Goal: Register for event/course

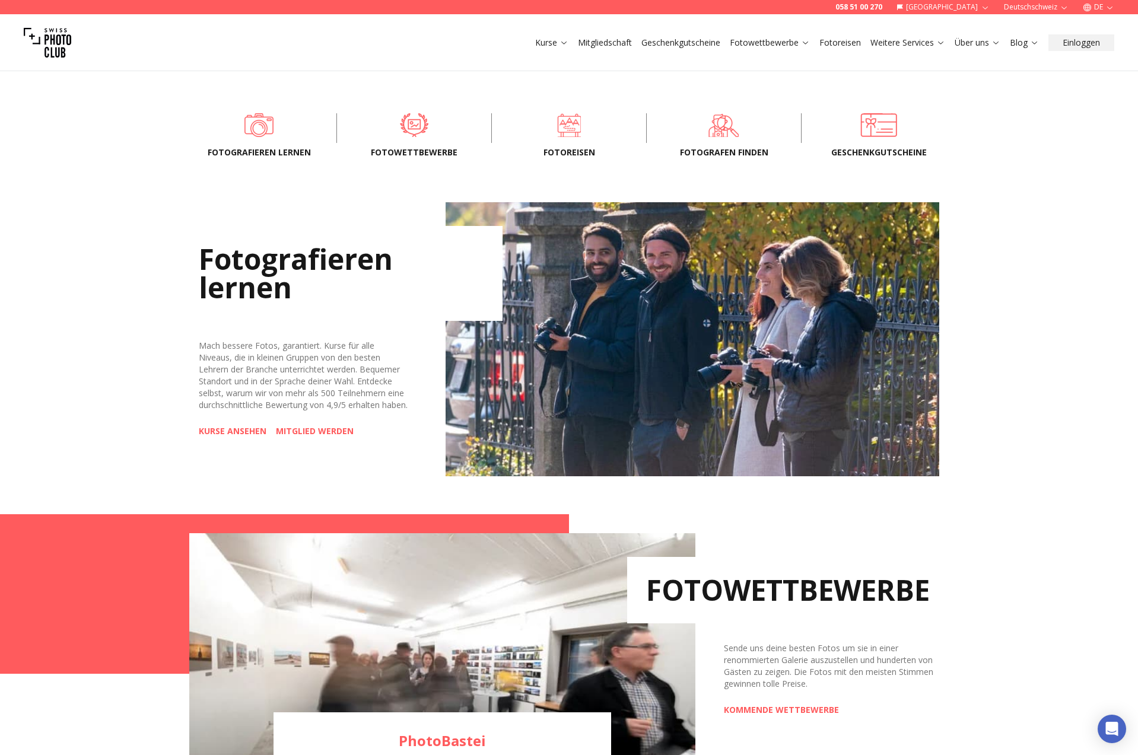
scroll to position [435, 0]
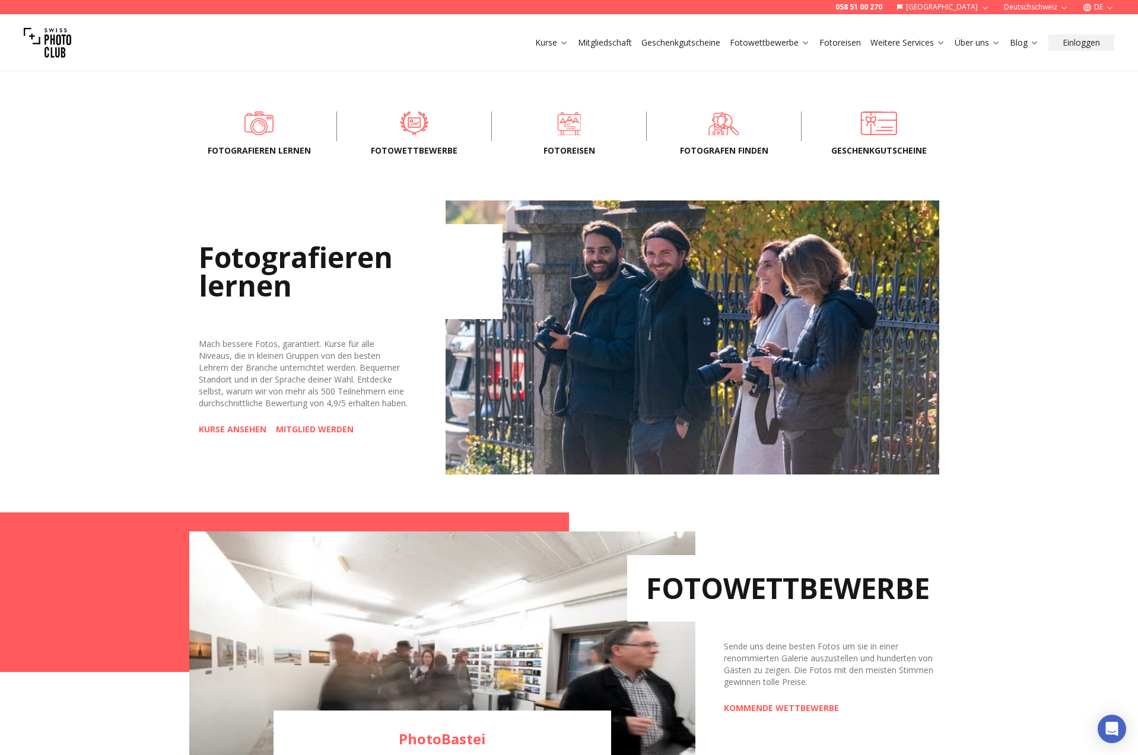
click at [247, 435] on link "KURSE ANSEHEN" at bounding box center [233, 430] width 68 height 12
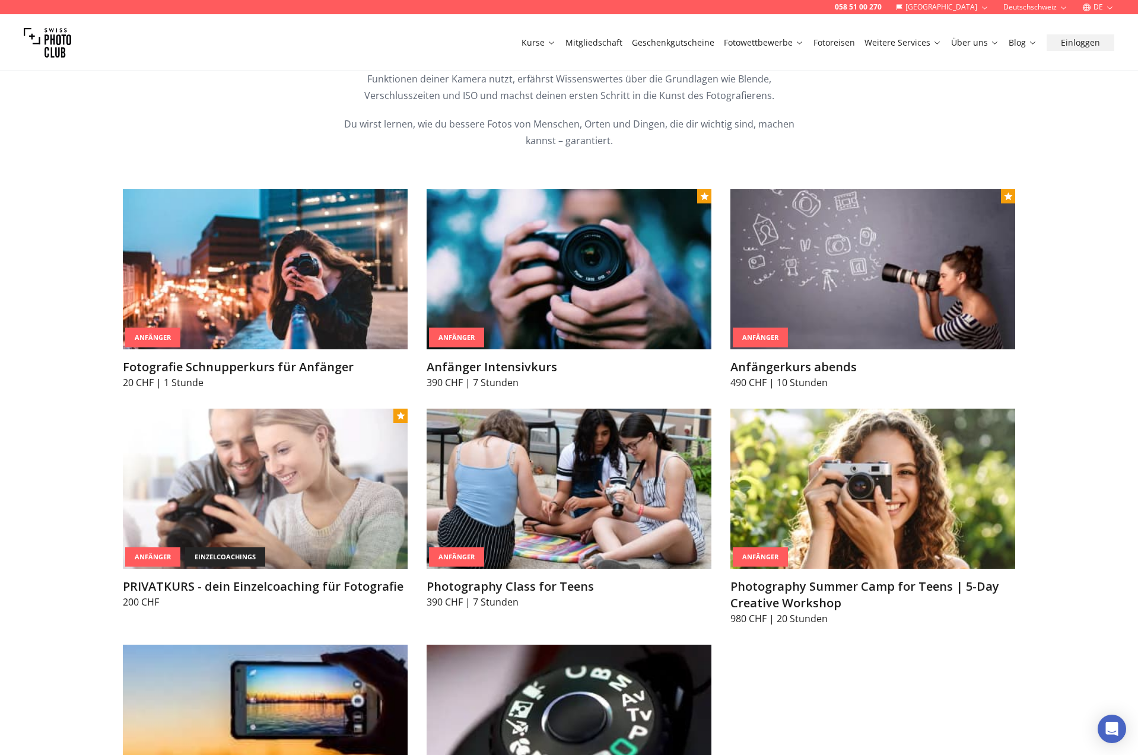
scroll to position [555, 0]
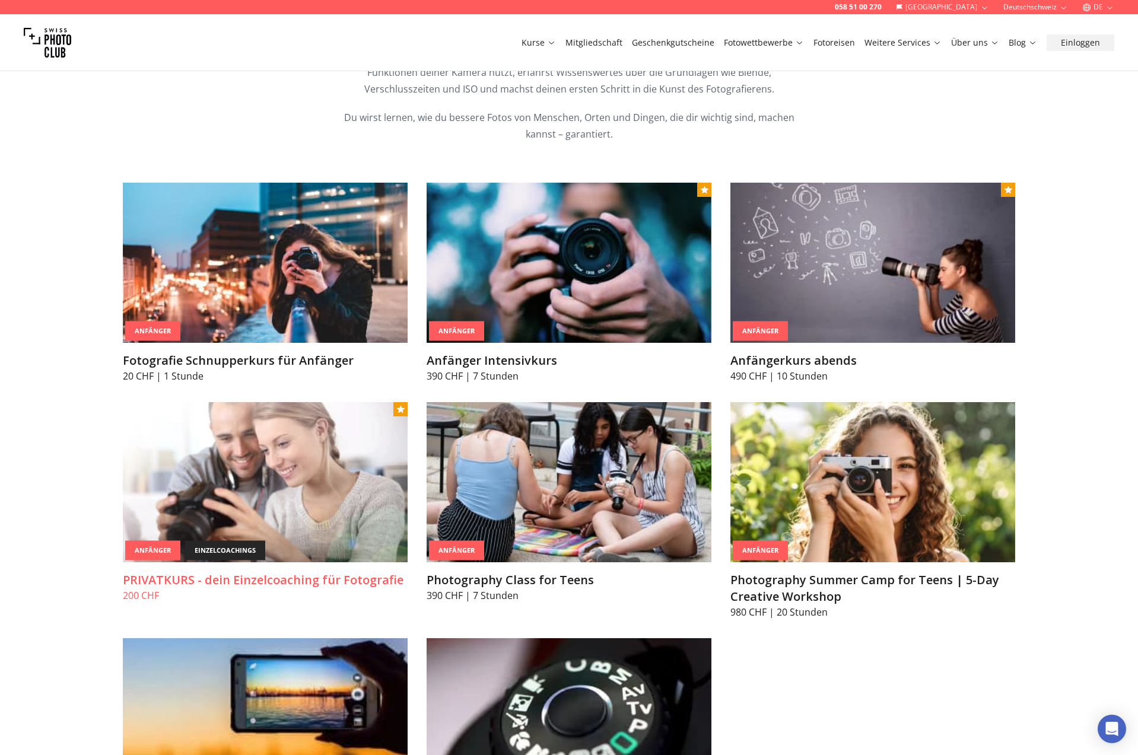
click at [244, 533] on img at bounding box center [265, 482] width 285 height 160
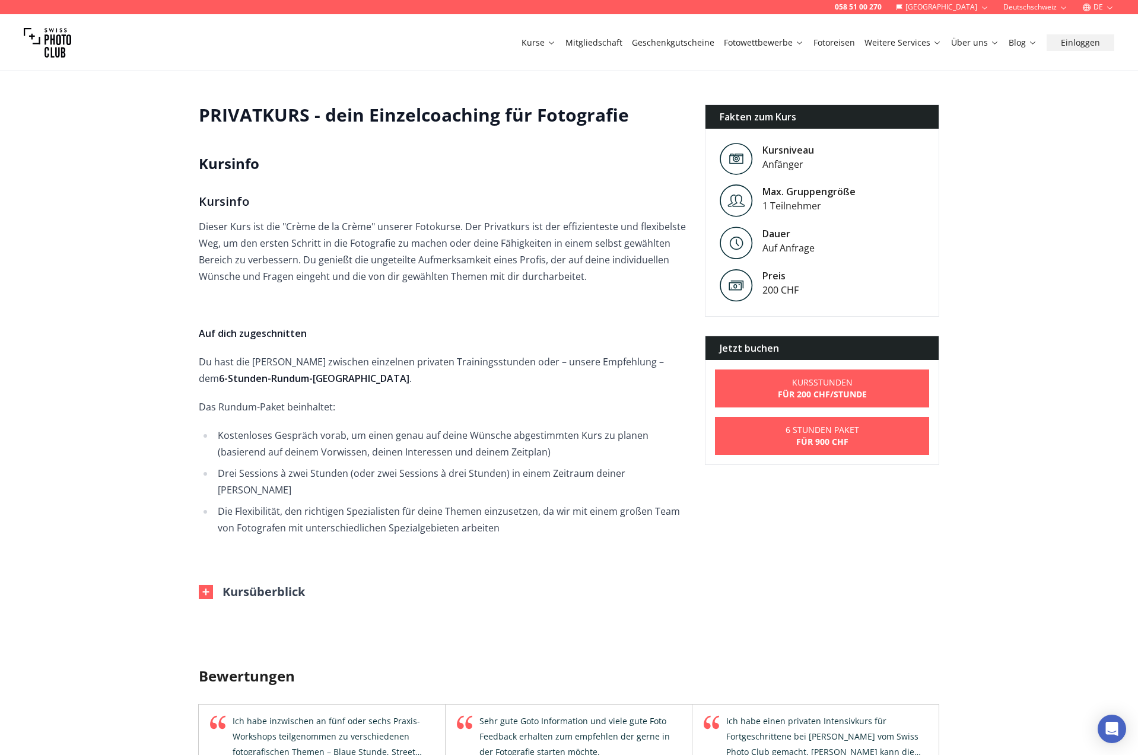
scroll to position [379, 0]
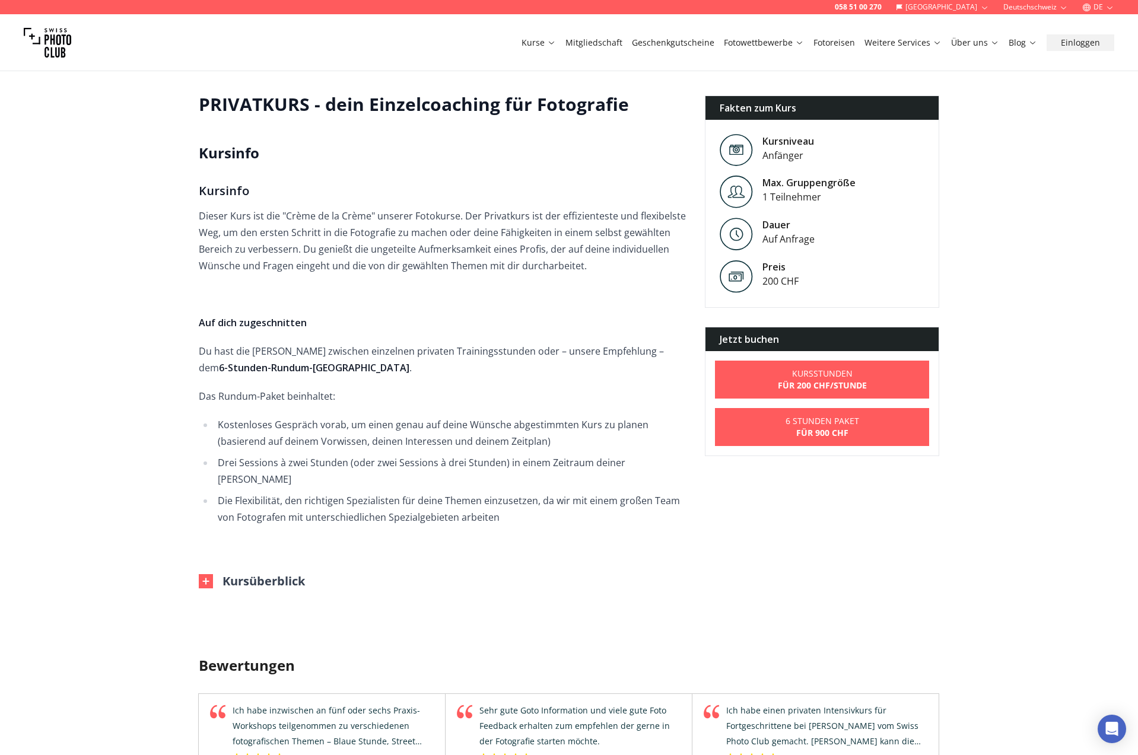
click at [205, 574] on img at bounding box center [206, 581] width 14 height 14
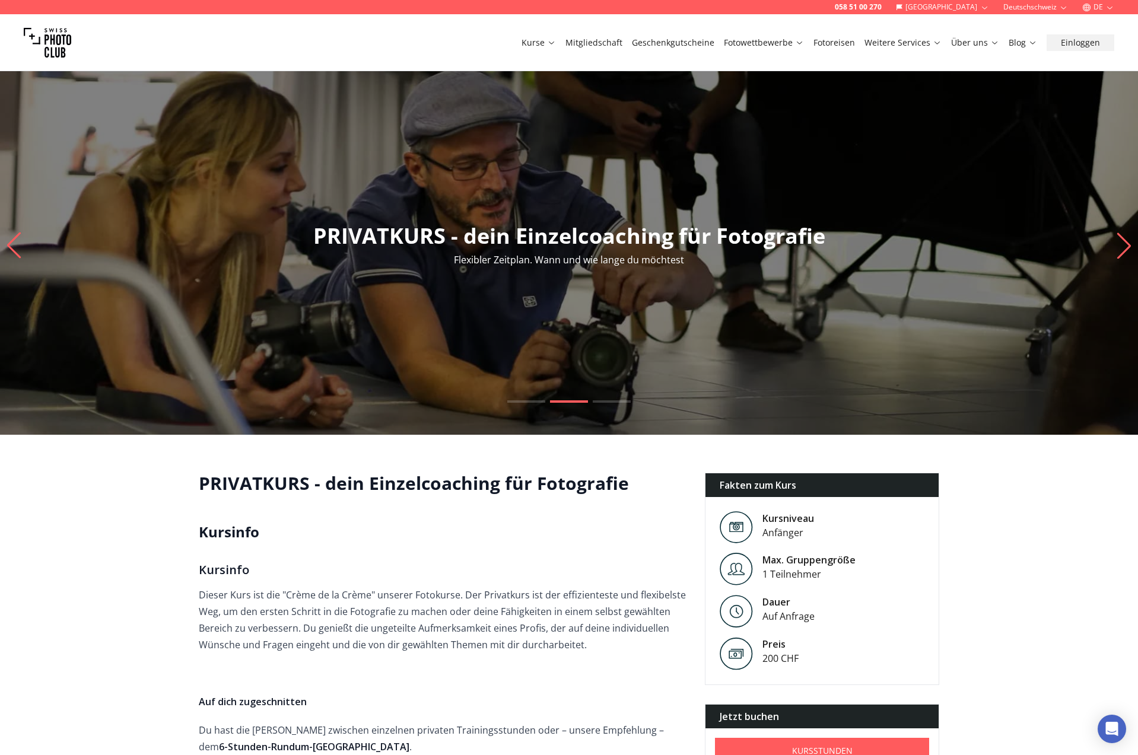
scroll to position [0, 0]
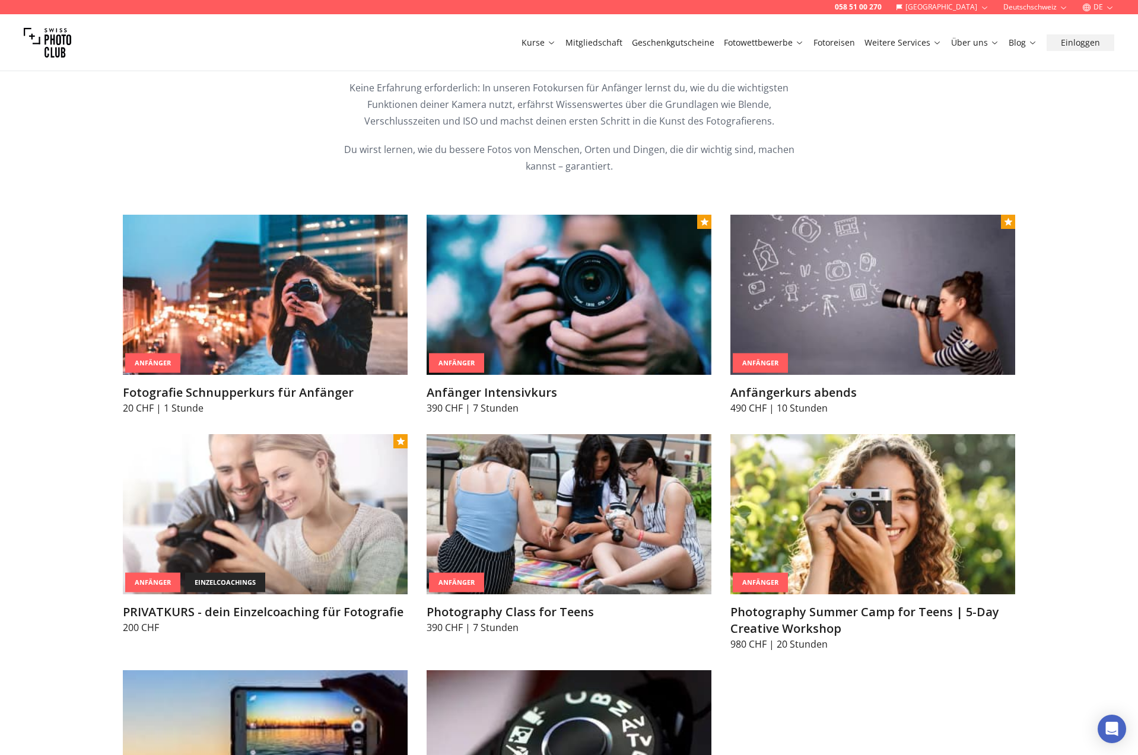
scroll to position [521, 0]
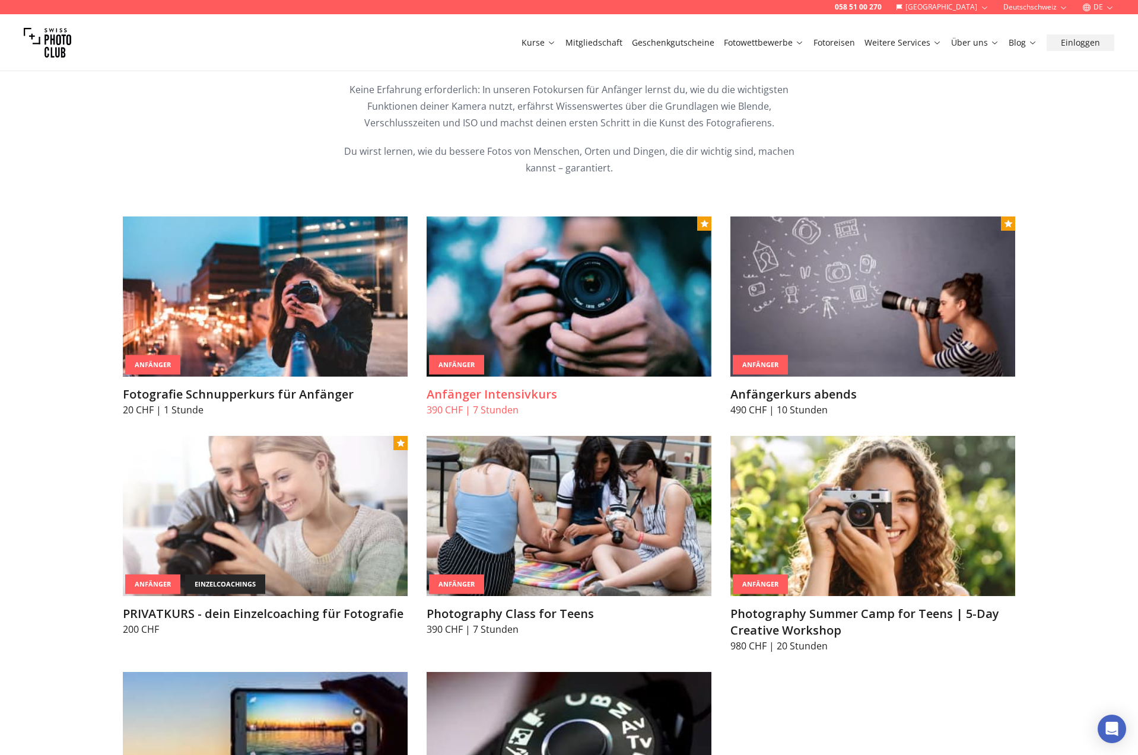
click at [516, 396] on h3 "Anfänger Intensivkurs" at bounding box center [568, 394] width 285 height 17
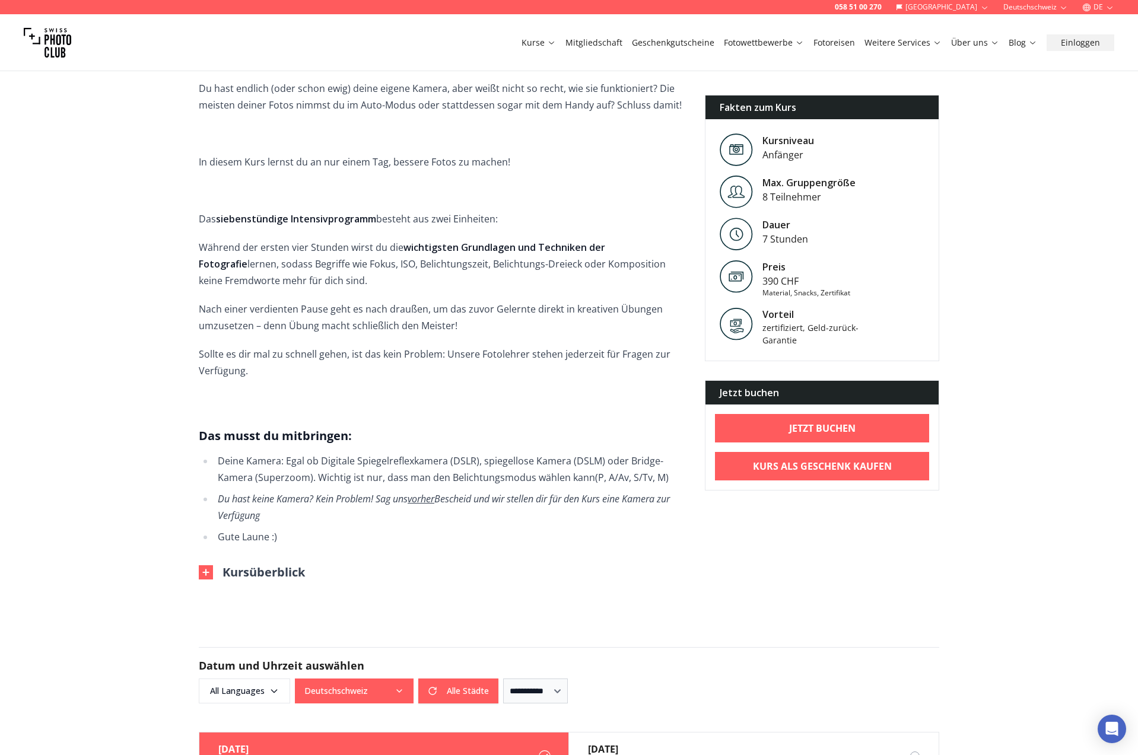
scroll to position [381, 0]
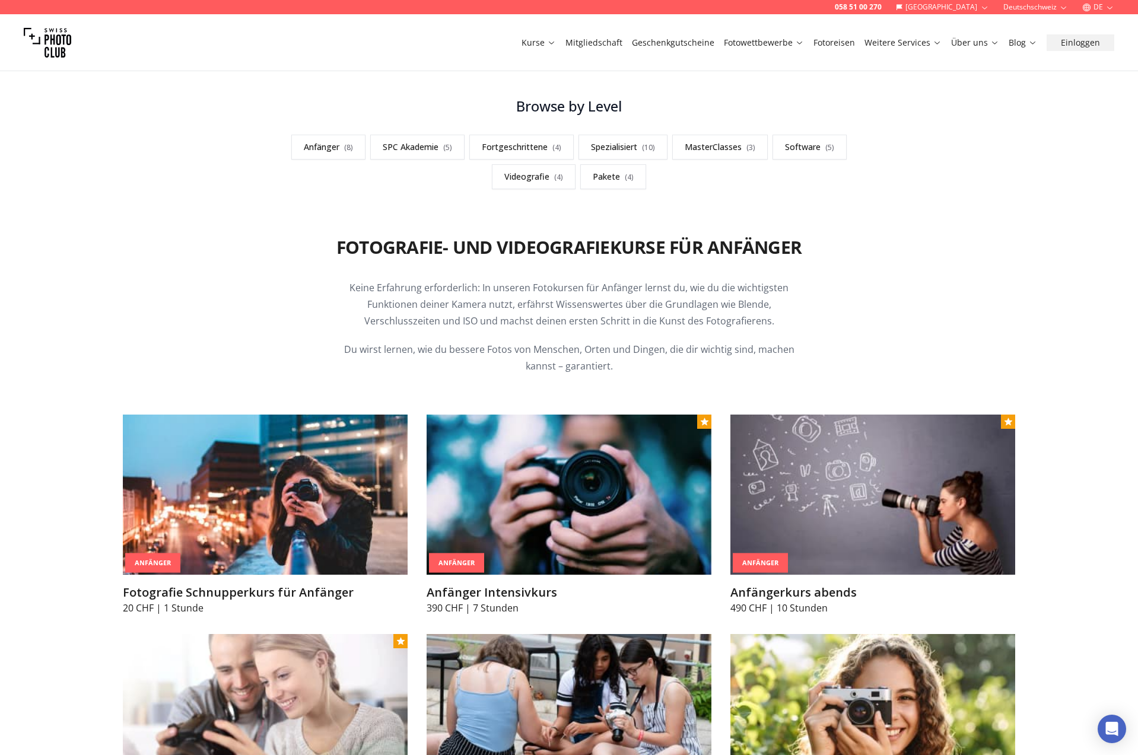
scroll to position [320, 0]
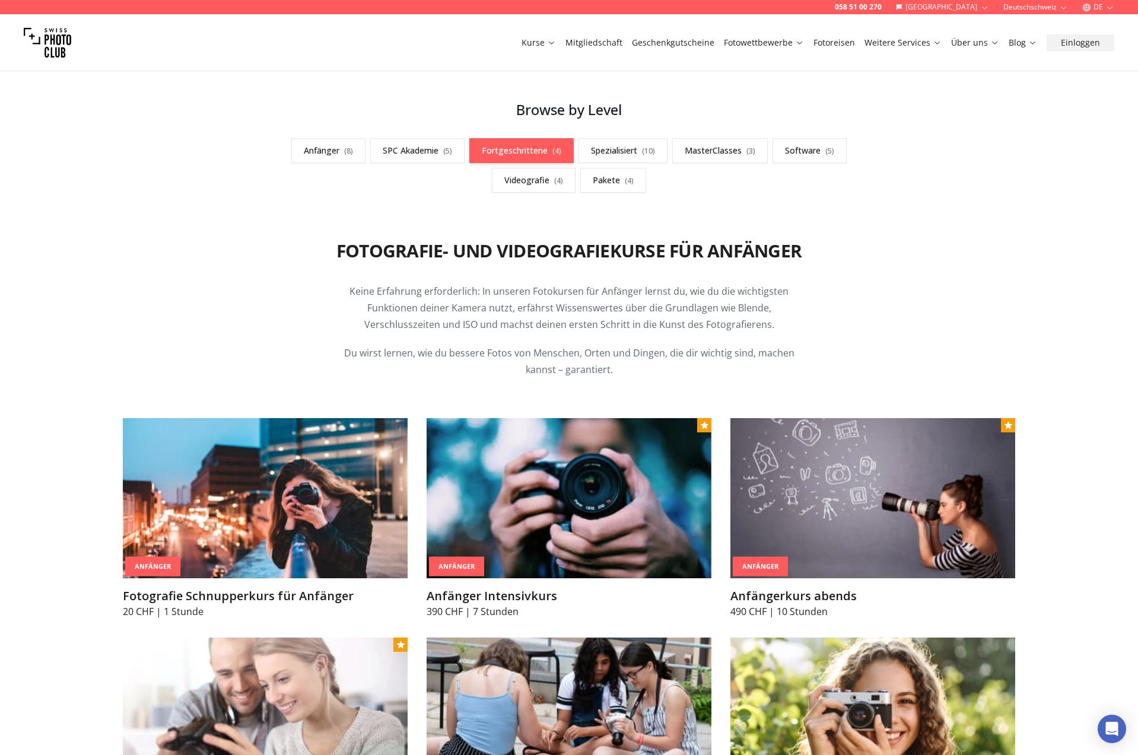
click at [536, 150] on link "Fortgeschrittene ( 4 )" at bounding box center [521, 150] width 104 height 25
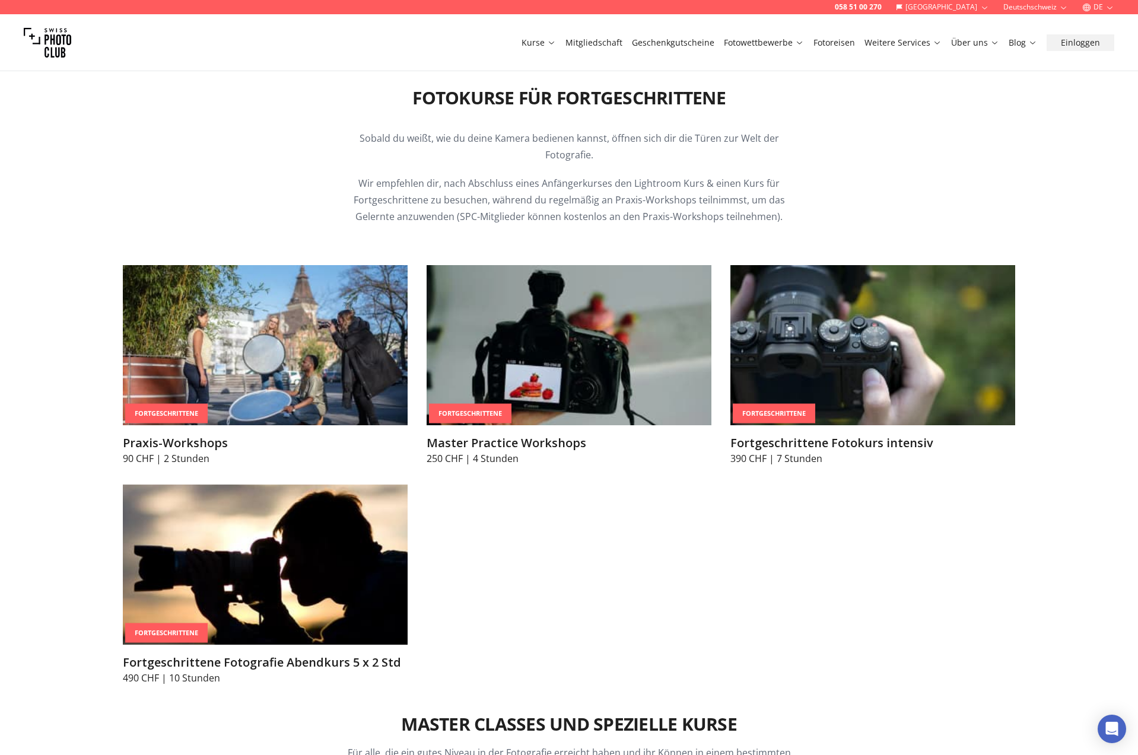
scroll to position [1947, 0]
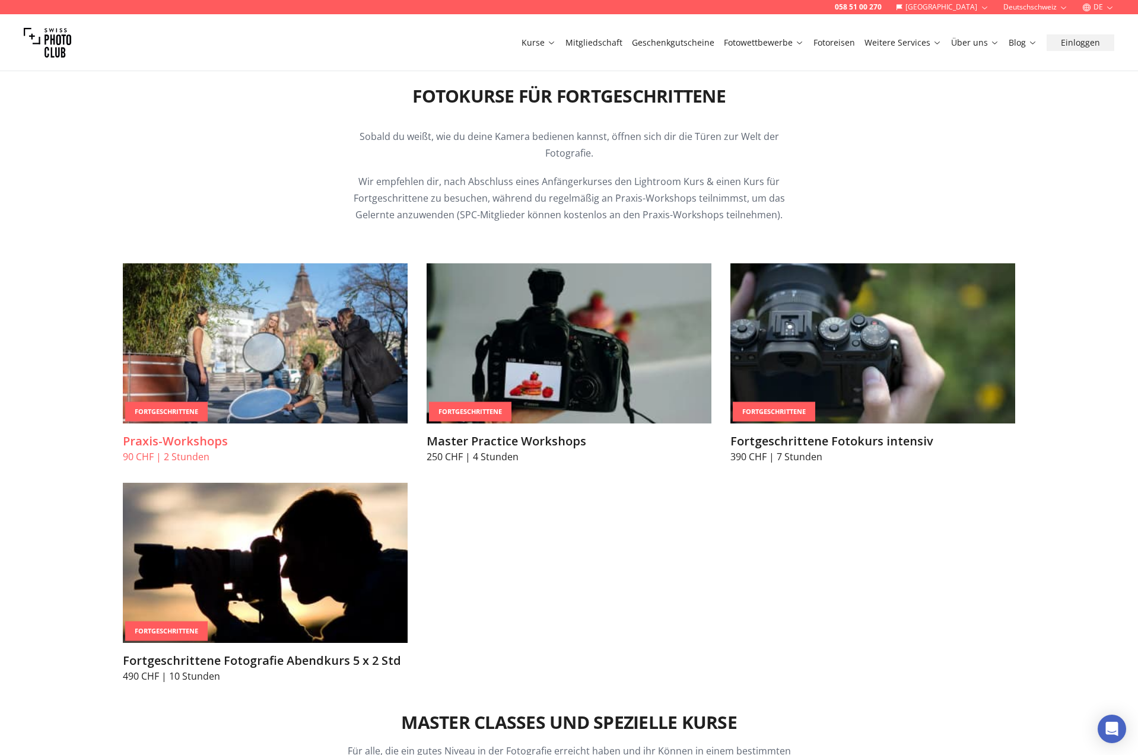
click at [174, 407] on div "Fortgeschrittene" at bounding box center [166, 412] width 82 height 20
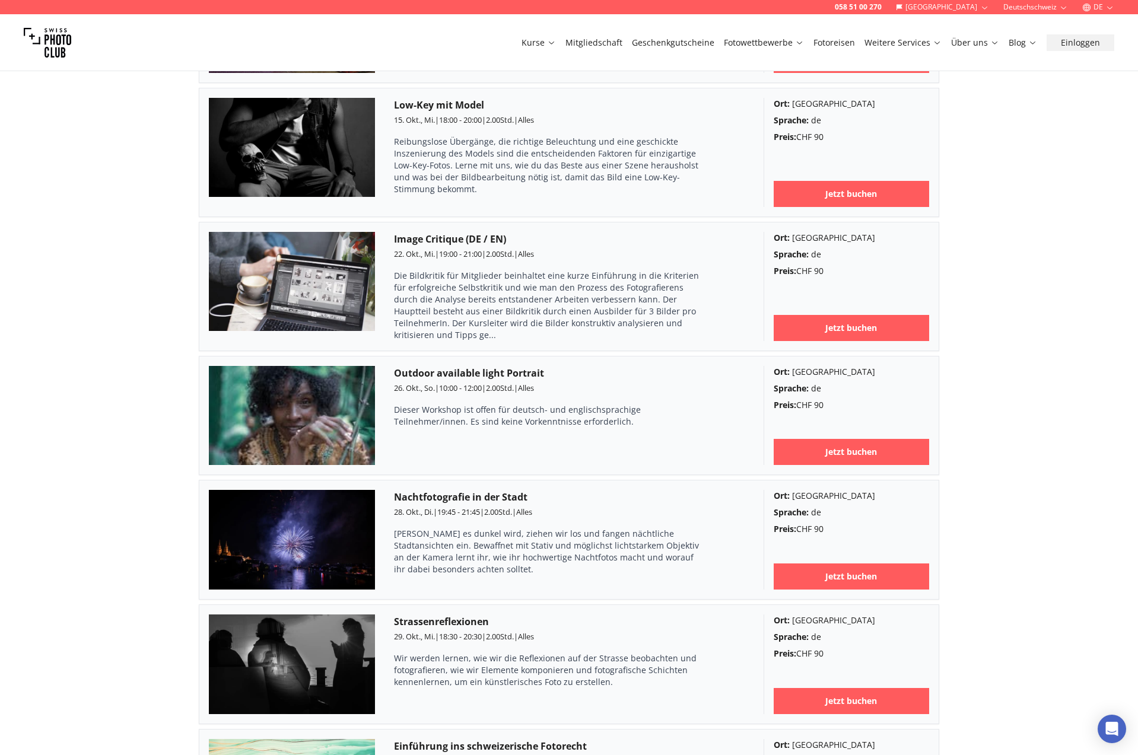
scroll to position [1034, 0]
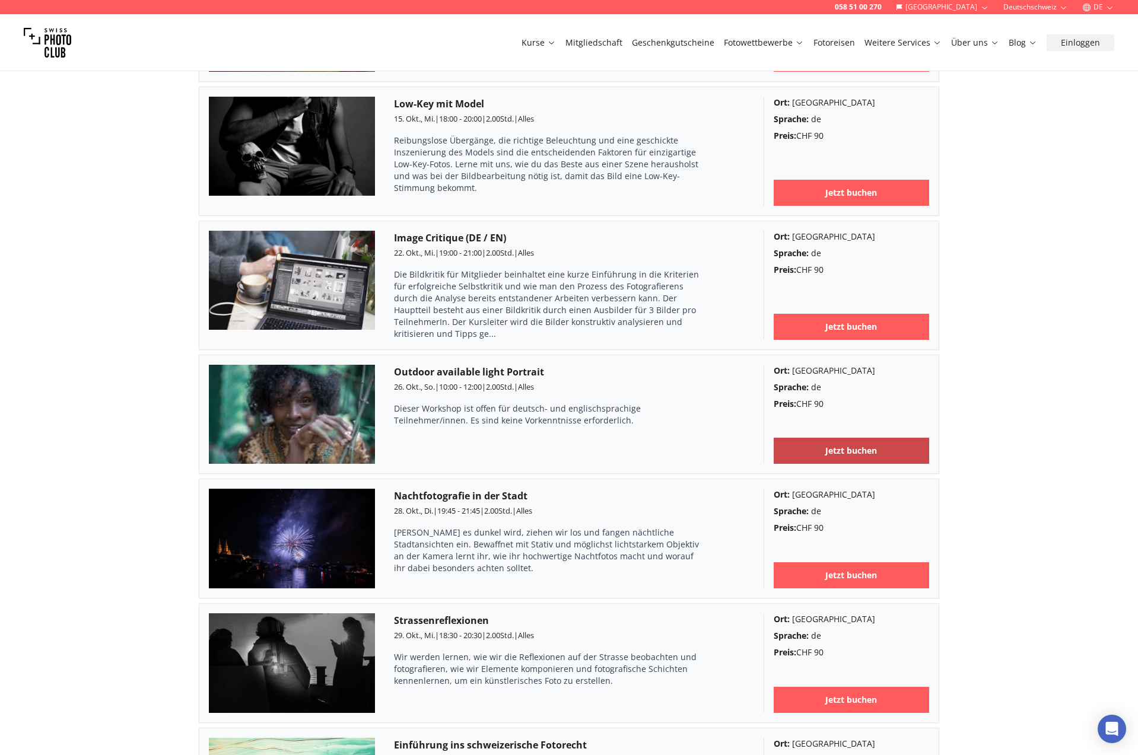
click at [820, 438] on link "Jetzt buchen" at bounding box center [851, 451] width 156 height 26
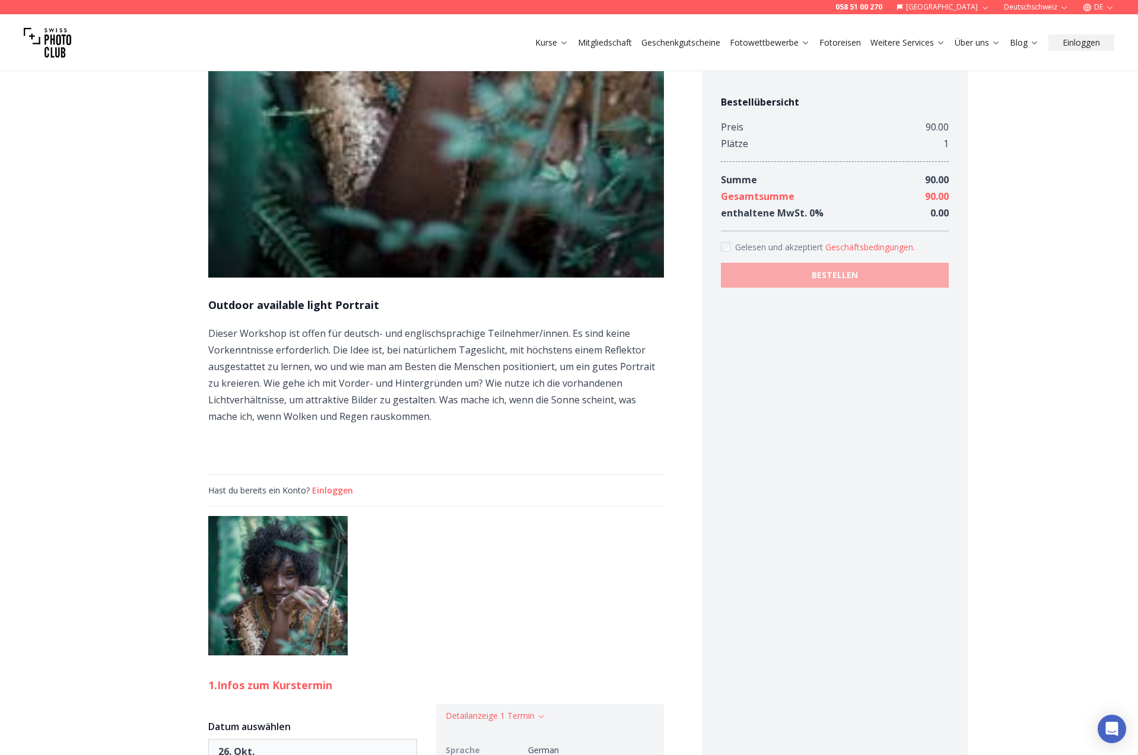
scroll to position [480, 0]
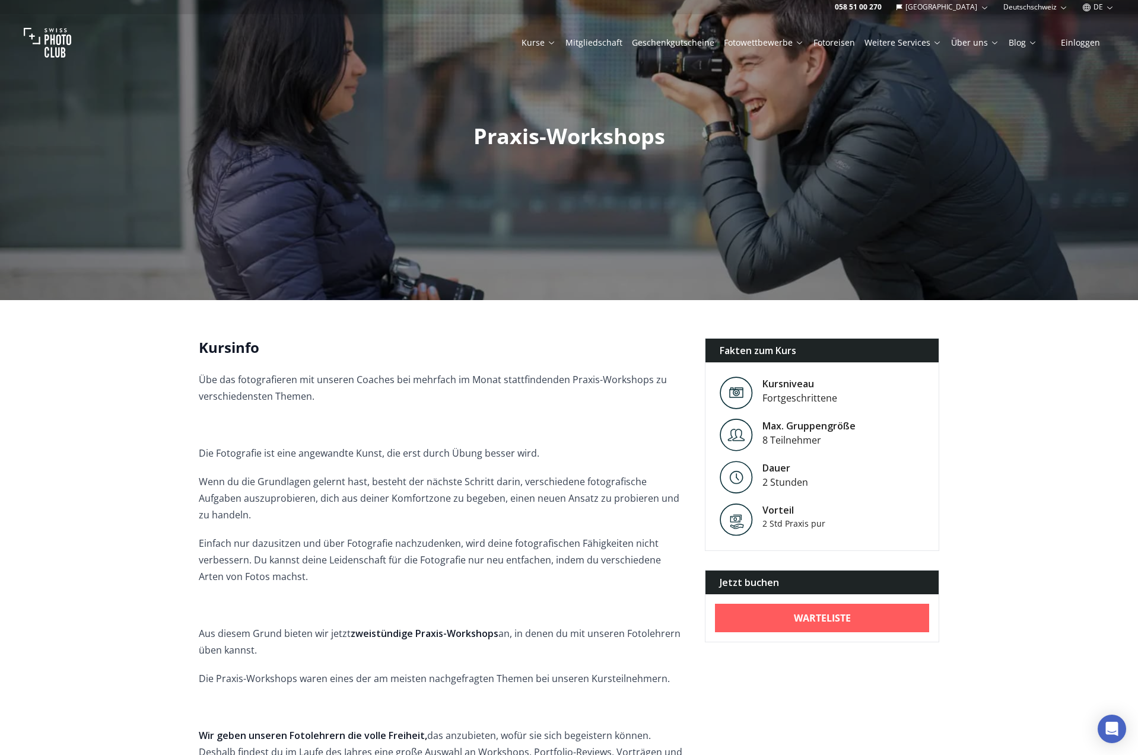
scroll to position [28, 0]
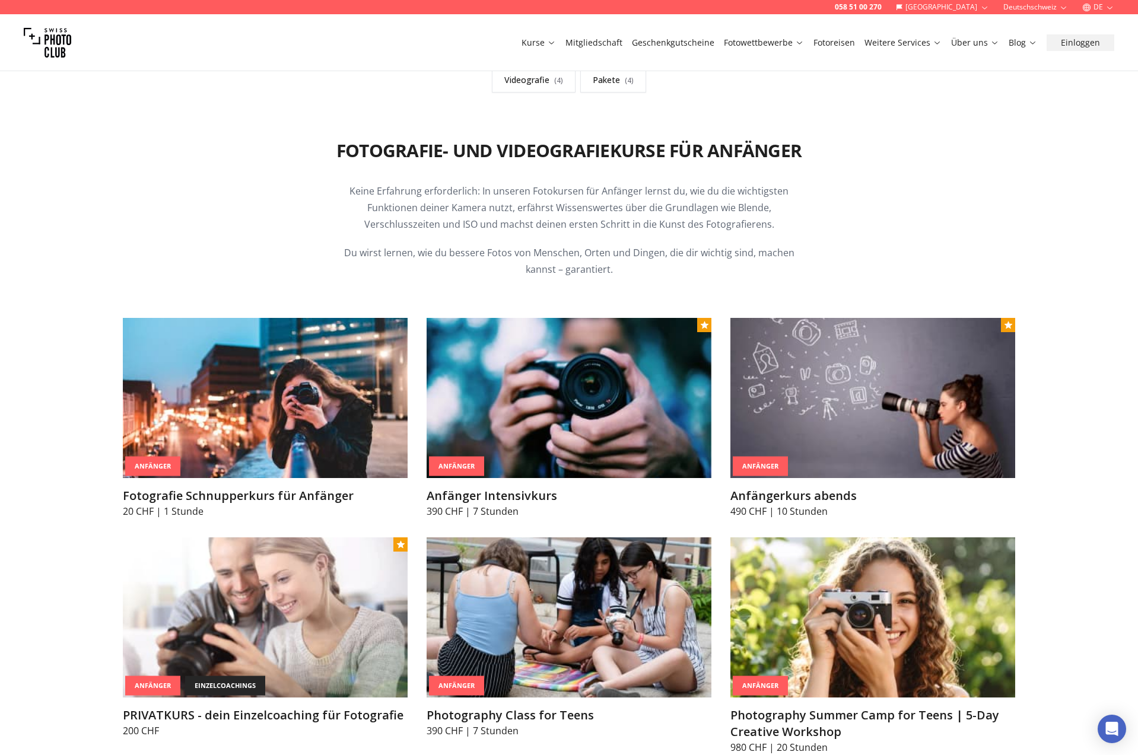
scroll to position [1947, 0]
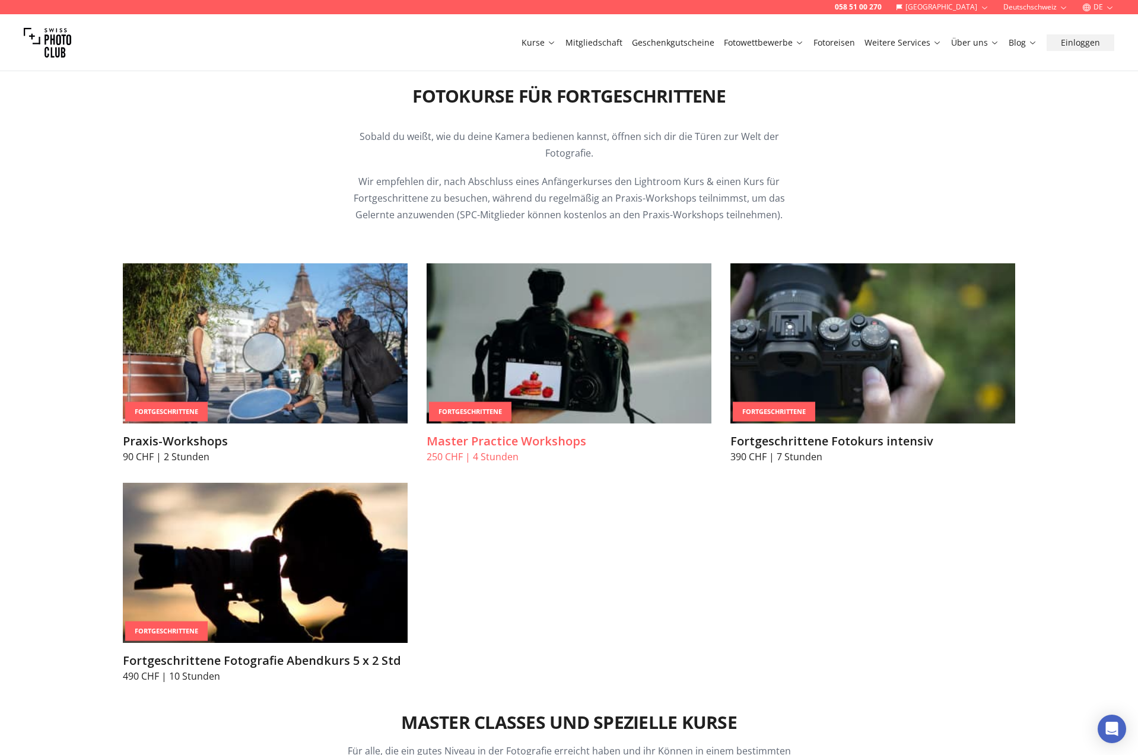
click at [609, 355] on img at bounding box center [568, 343] width 285 height 160
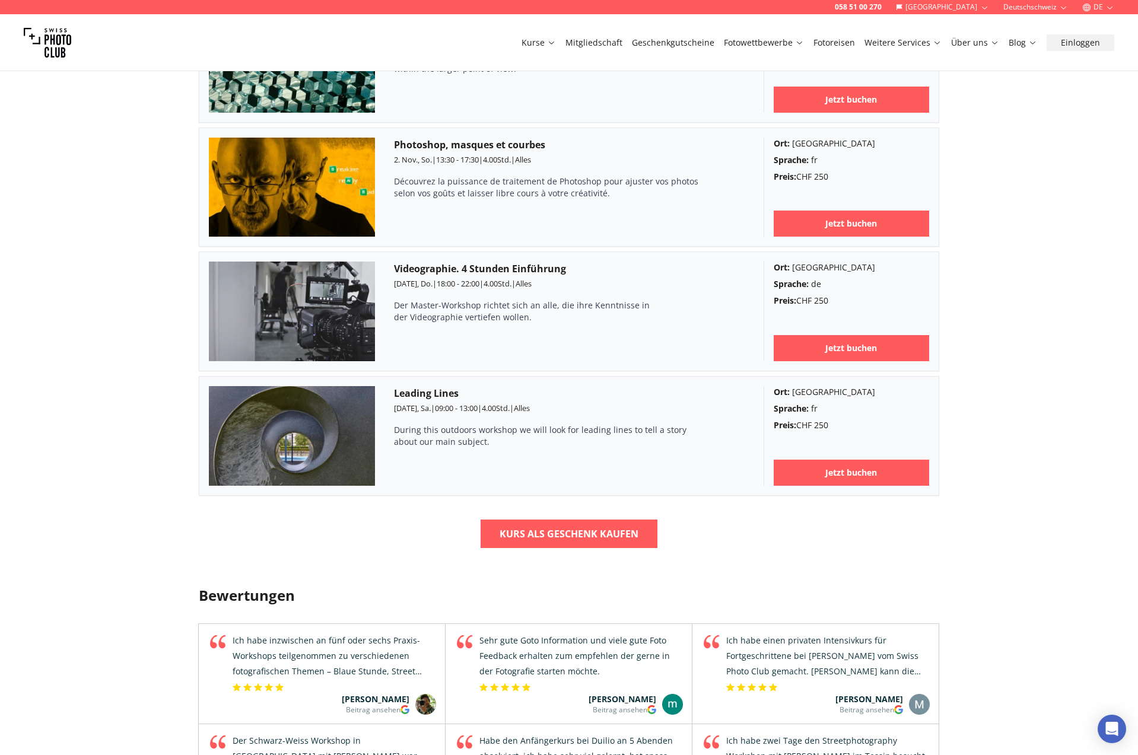
scroll to position [1255, 0]
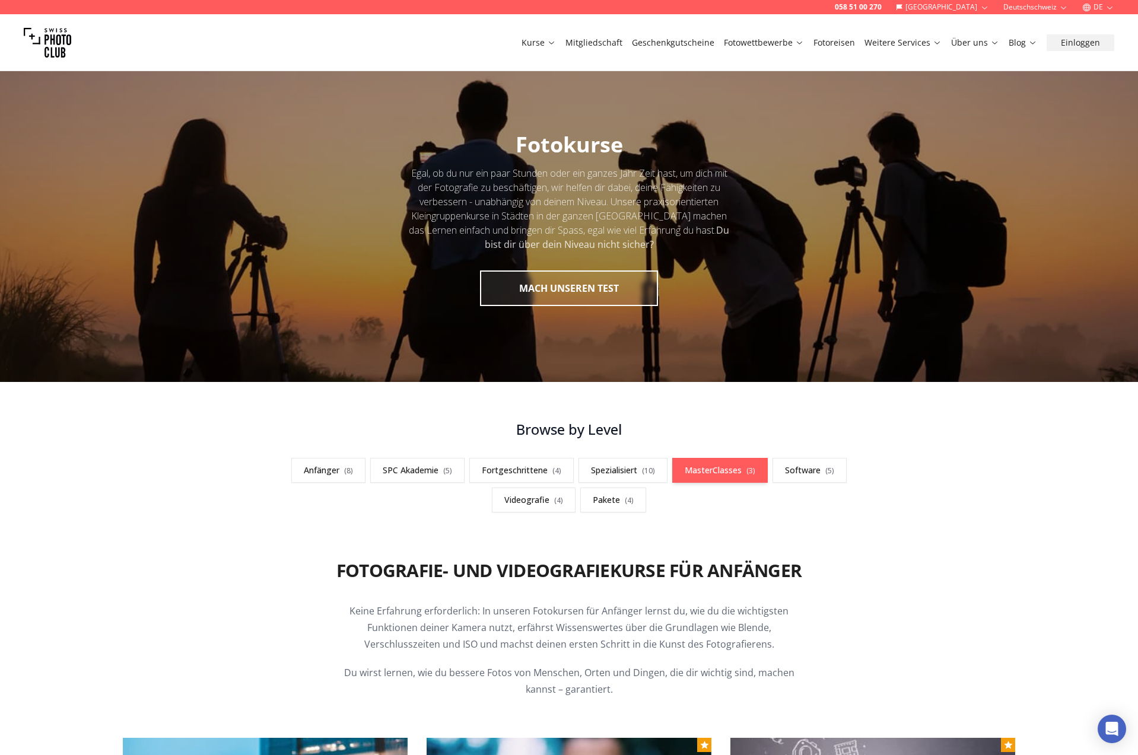
click at [731, 473] on link "MasterClasses ( 3 )" at bounding box center [719, 470] width 95 height 25
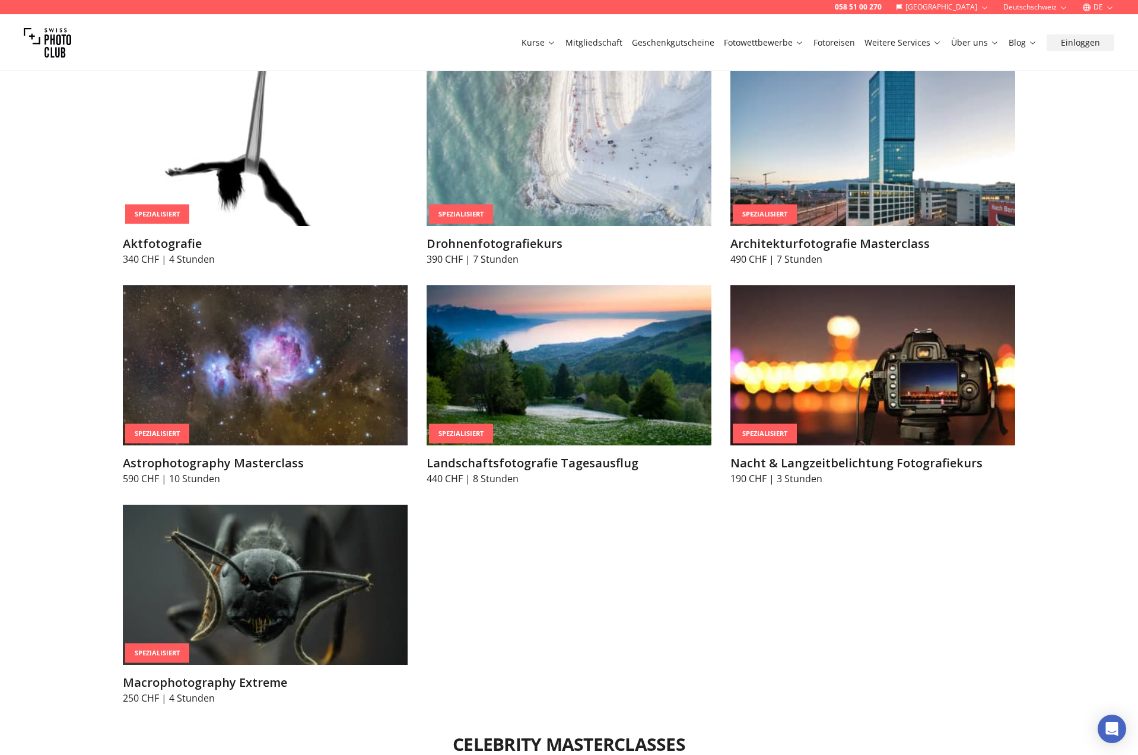
scroll to position [2943, 0]
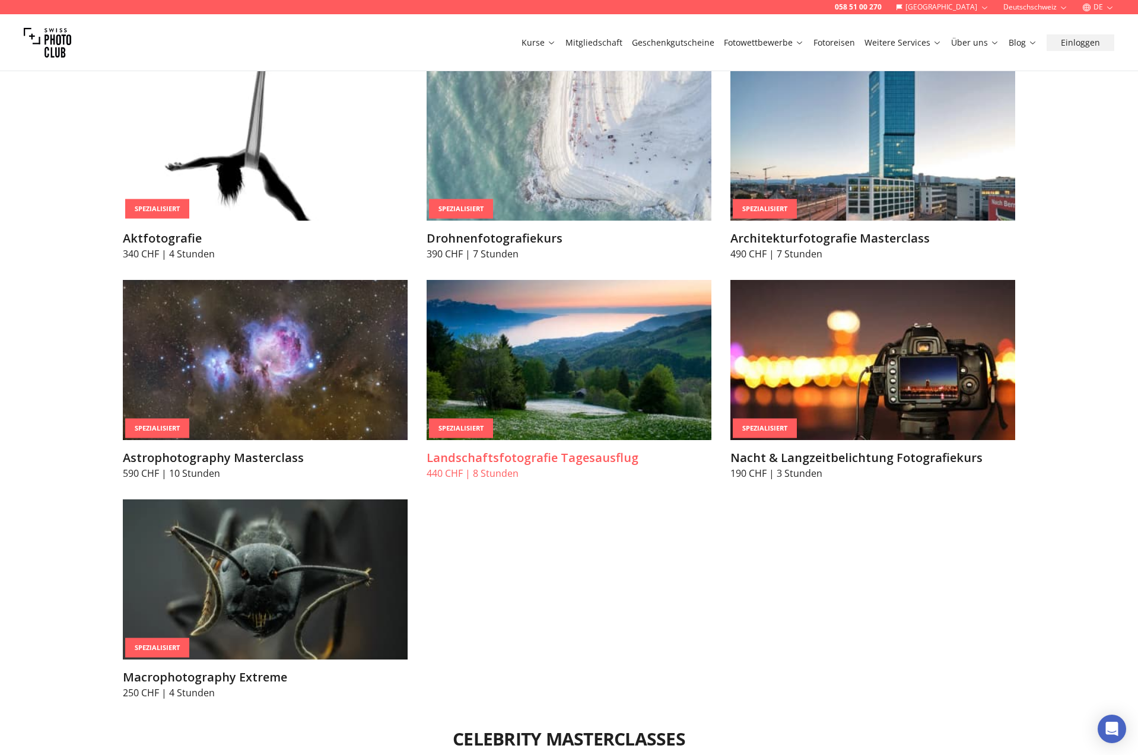
click at [579, 403] on img at bounding box center [568, 360] width 285 height 160
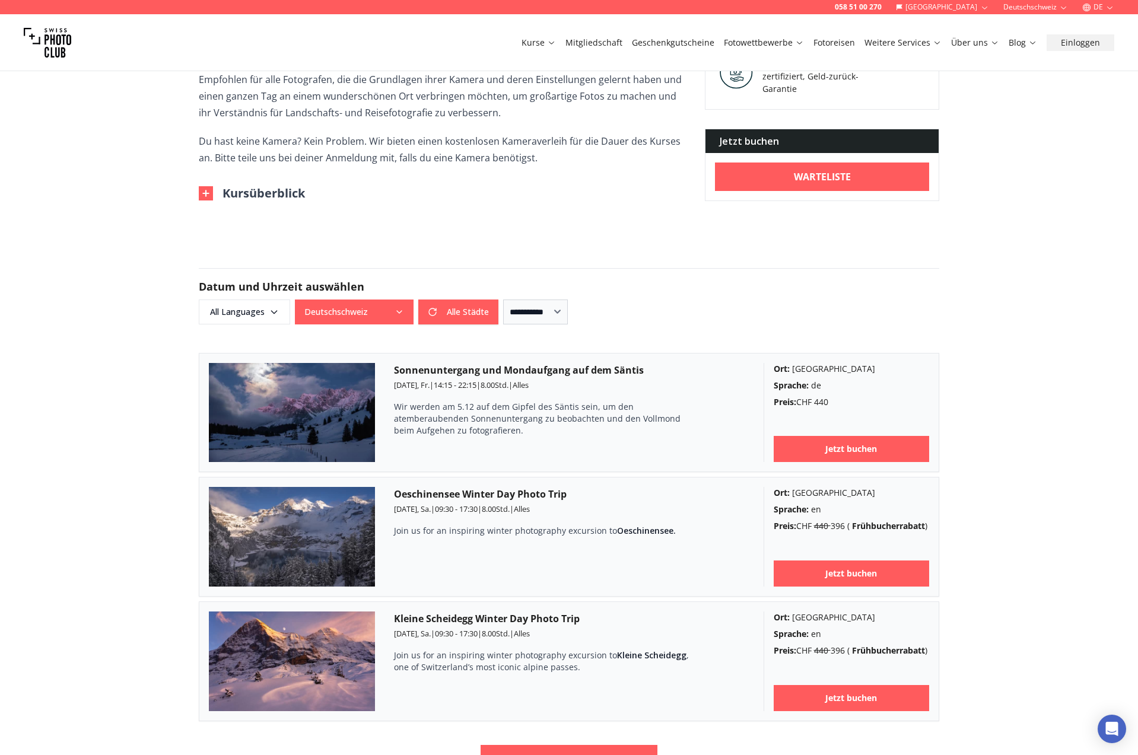
scroll to position [632, 0]
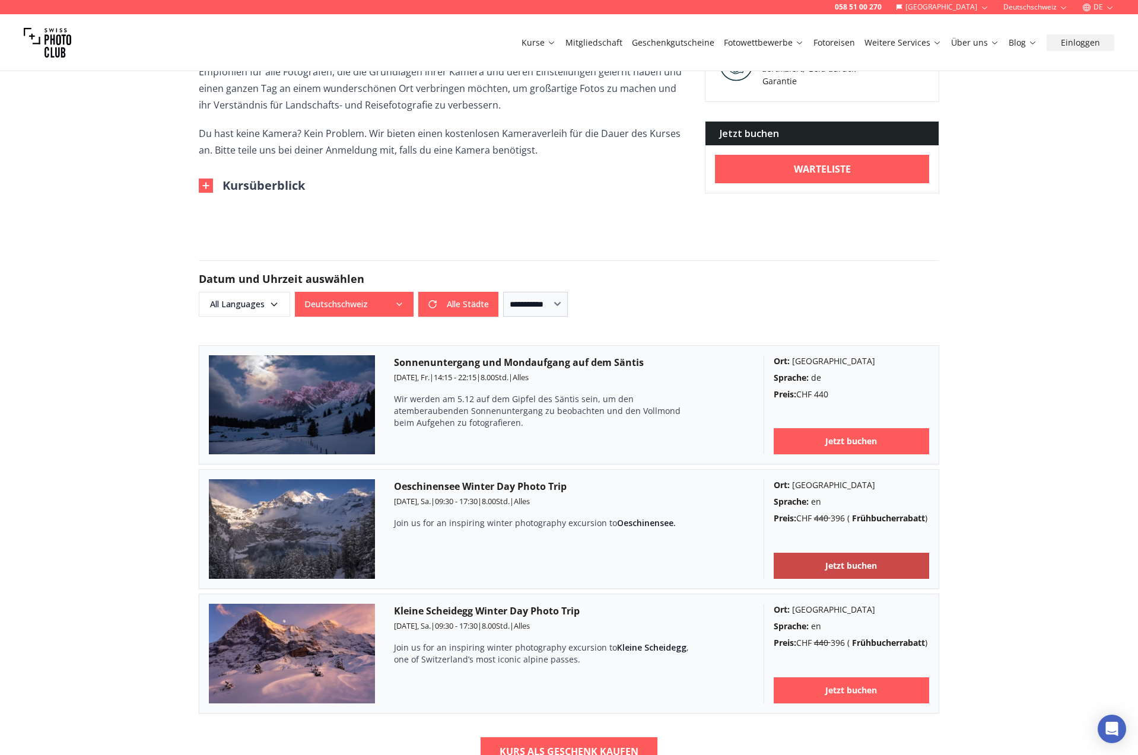
click at [858, 567] on b "Jetzt buchen" at bounding box center [851, 566] width 52 height 12
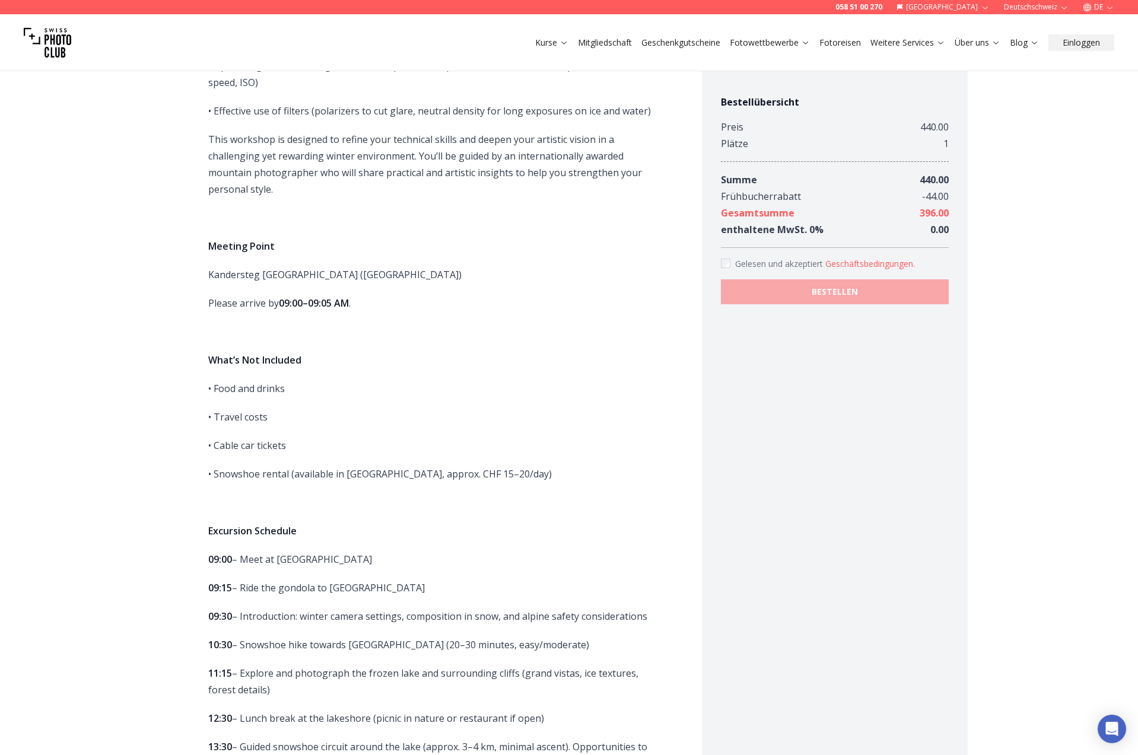
scroll to position [830, 0]
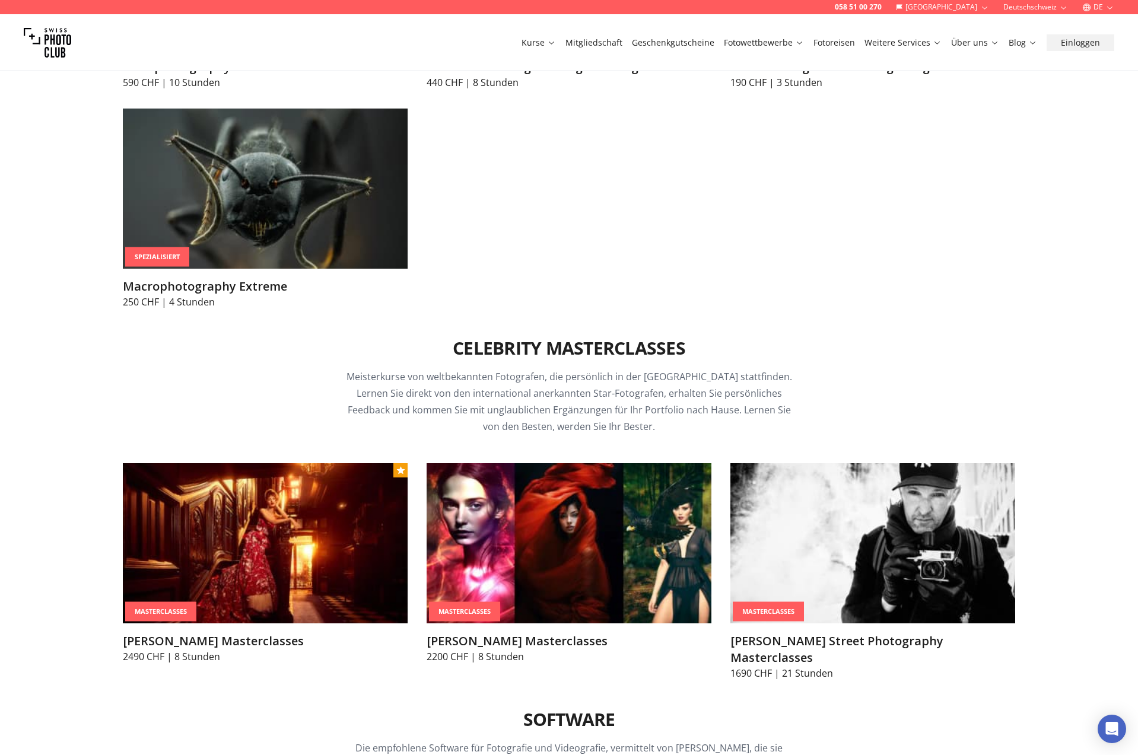
scroll to position [3586, 0]
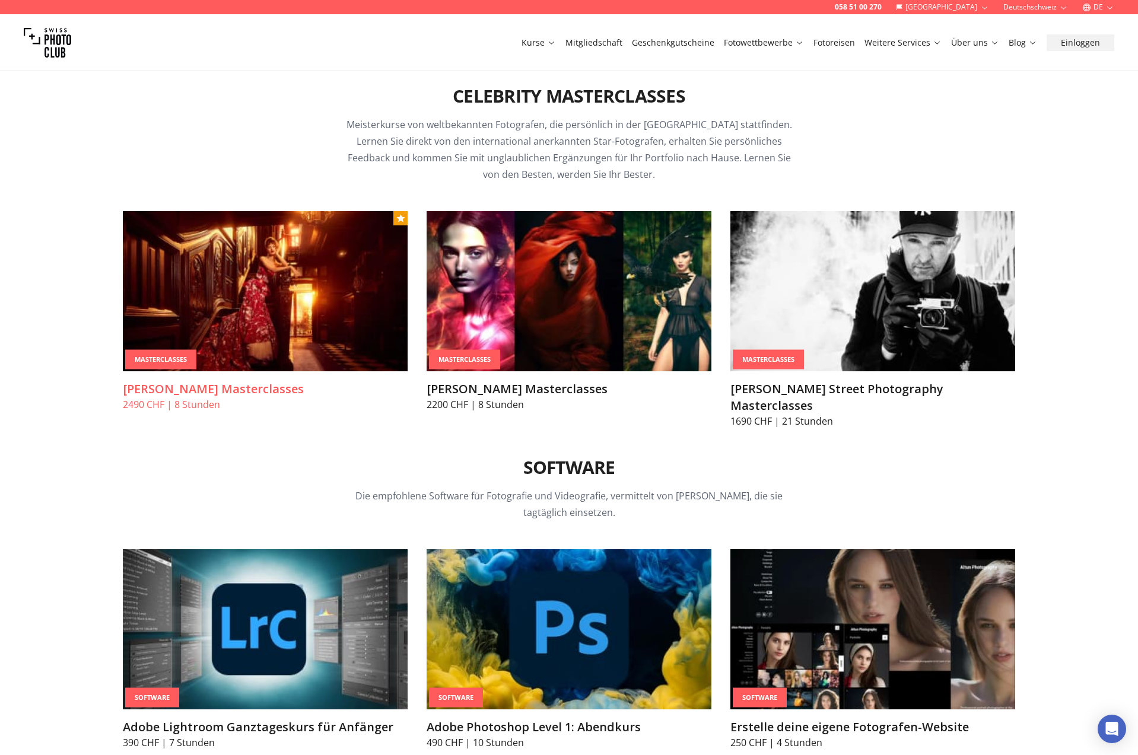
click at [238, 298] on img at bounding box center [265, 291] width 285 height 160
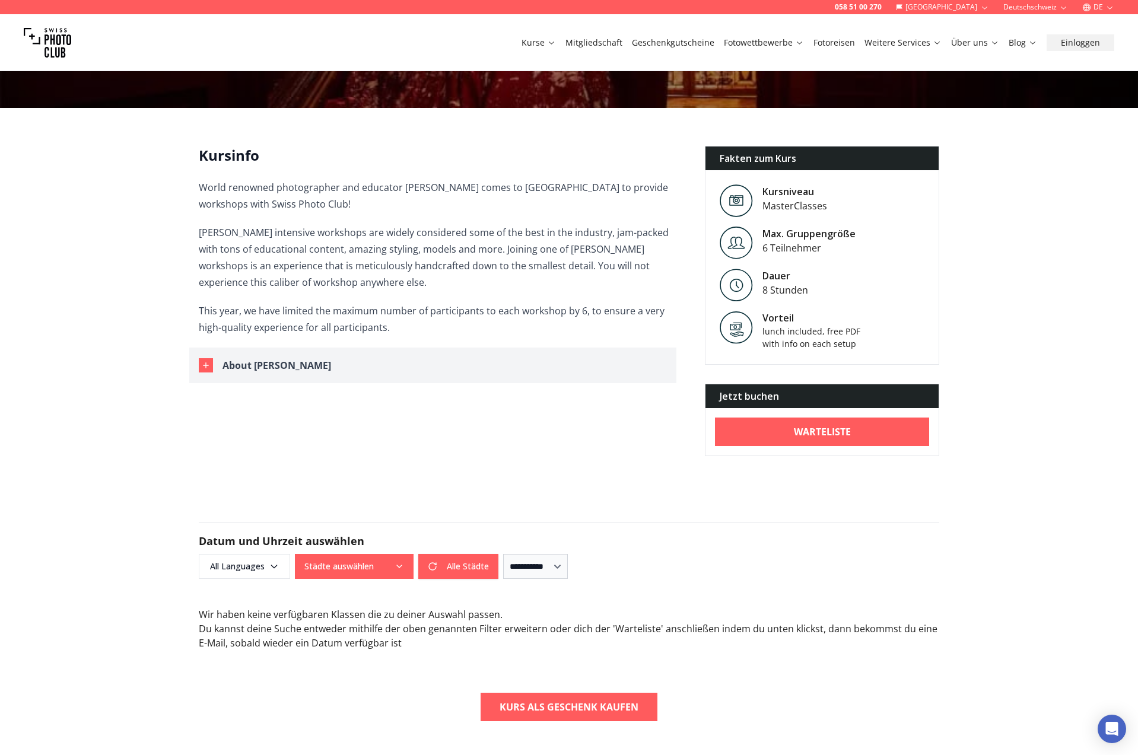
scroll to position [219, 0]
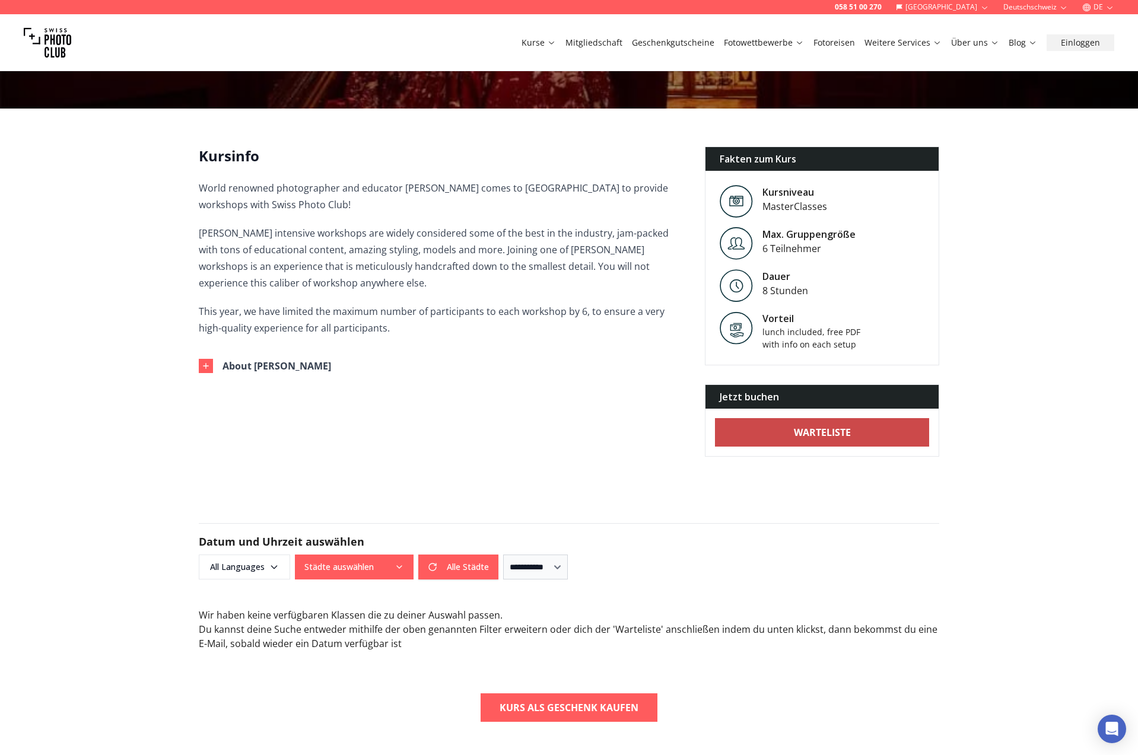
click at [822, 436] on b "Warteliste" at bounding box center [822, 432] width 57 height 14
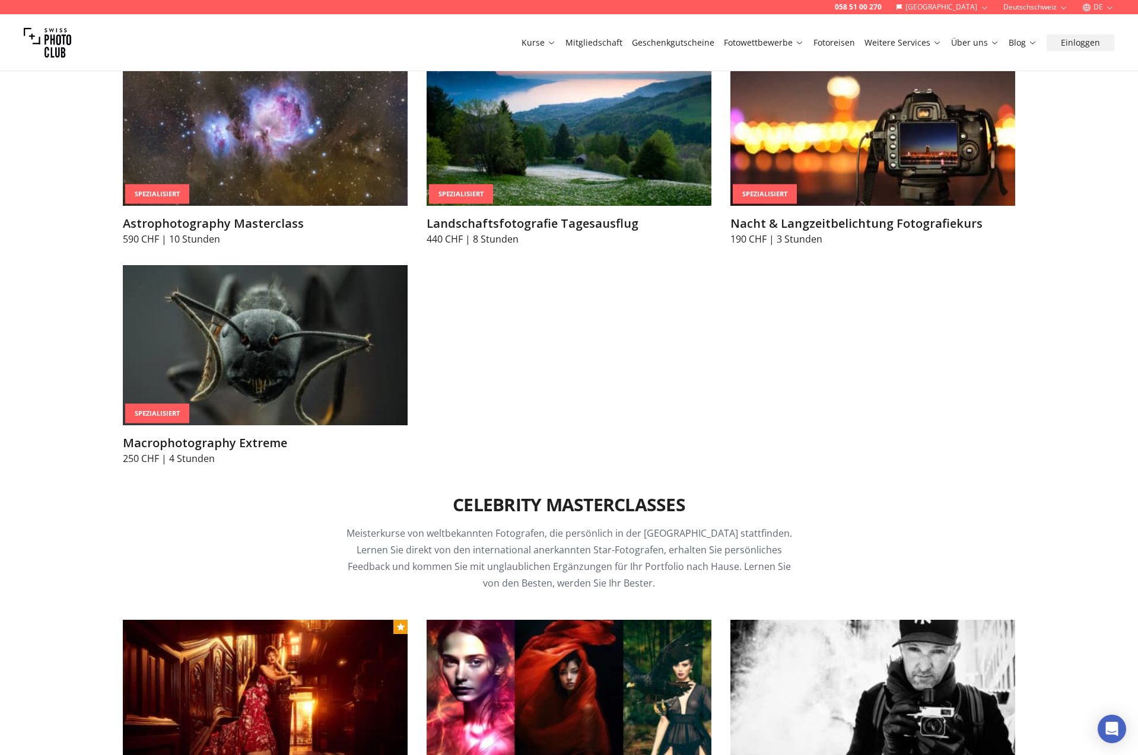
scroll to position [3586, 0]
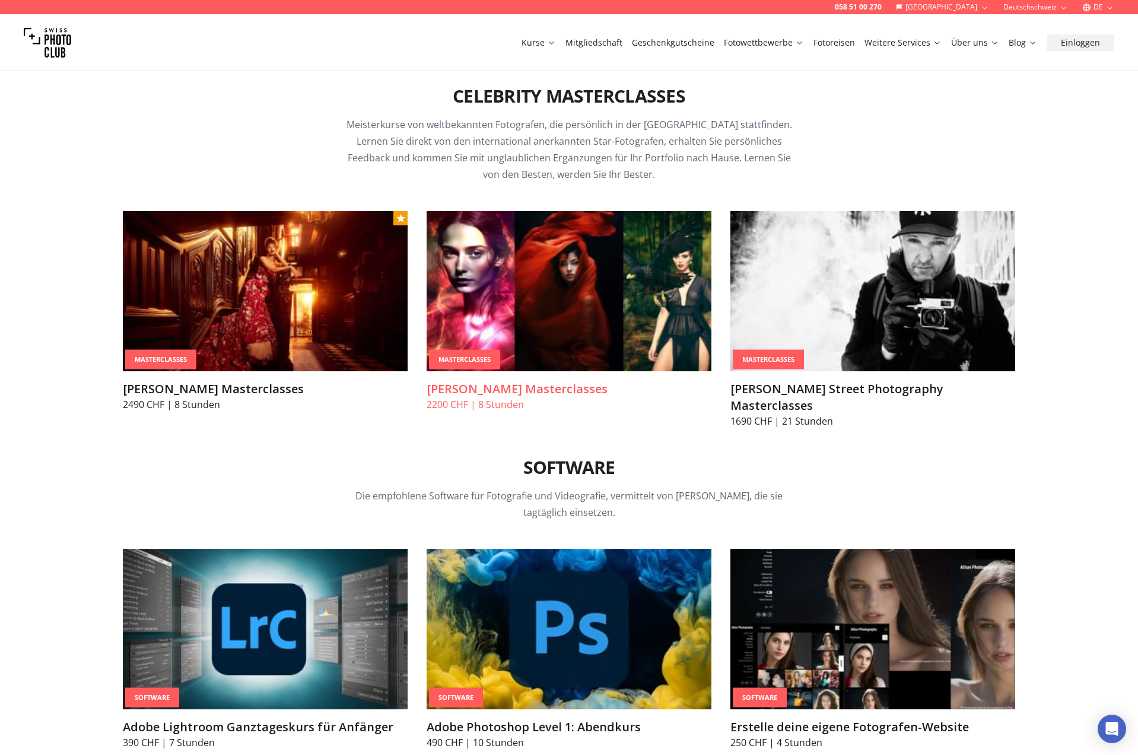
click at [562, 272] on img at bounding box center [568, 291] width 285 height 160
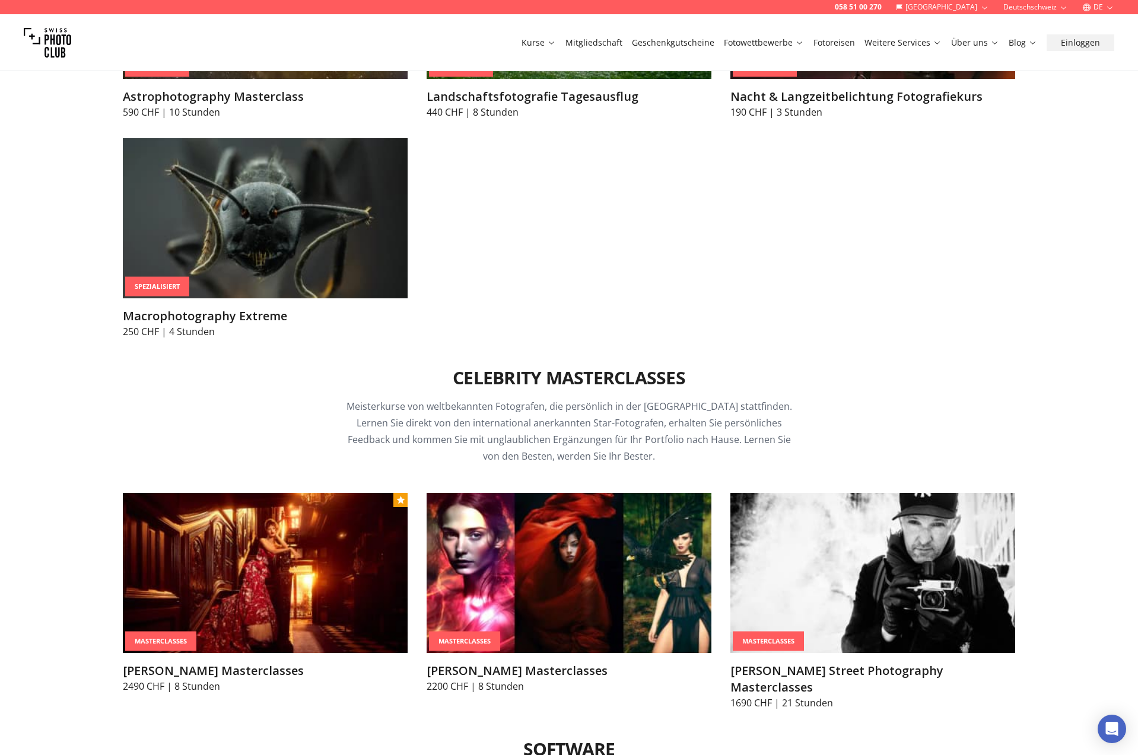
scroll to position [3586, 0]
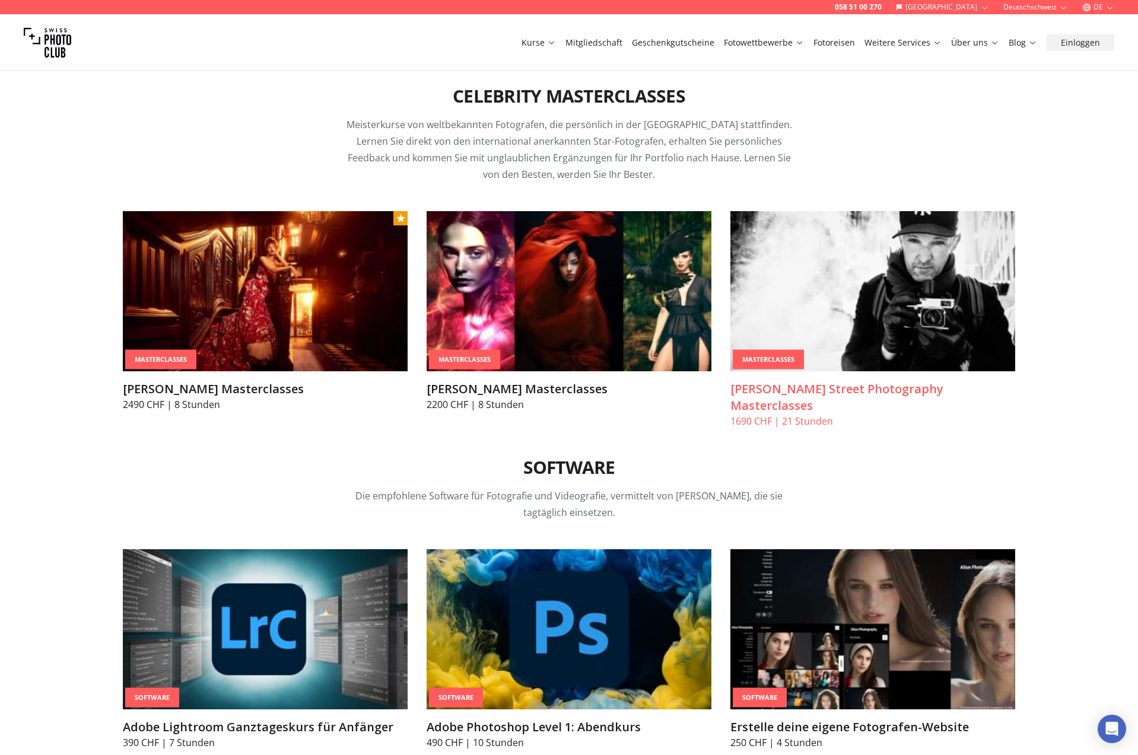
click at [842, 333] on img at bounding box center [872, 291] width 285 height 160
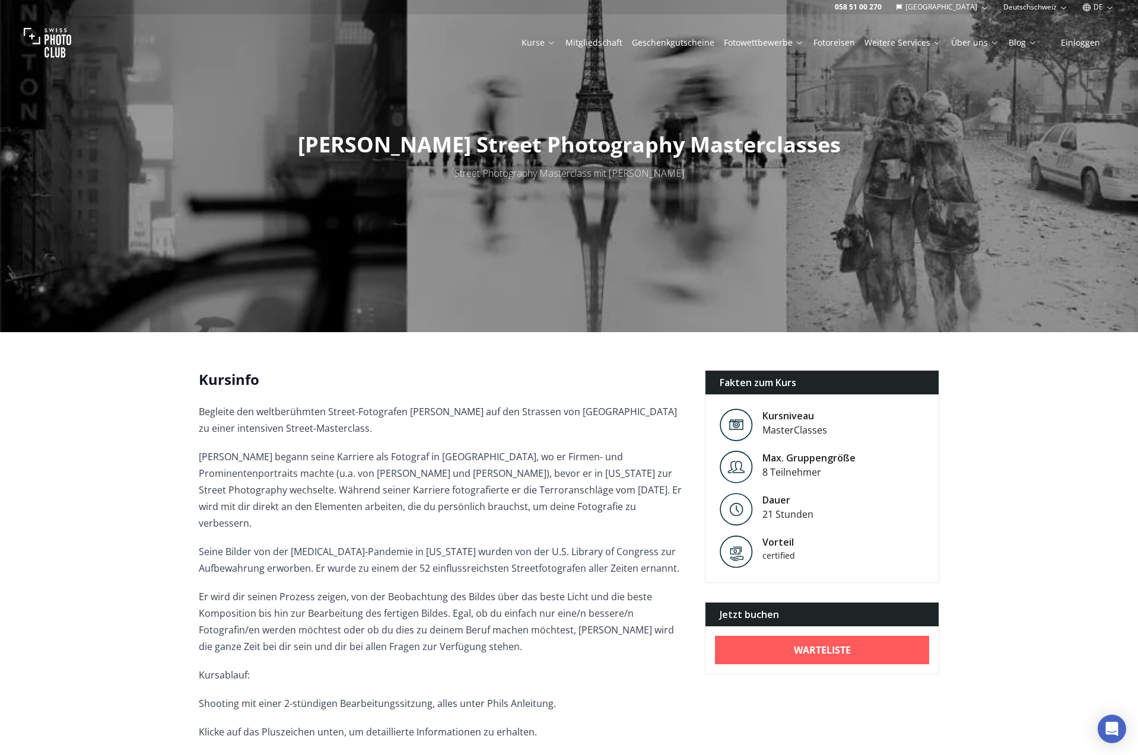
scroll to position [53, 0]
